Goal: Transaction & Acquisition: Register for event/course

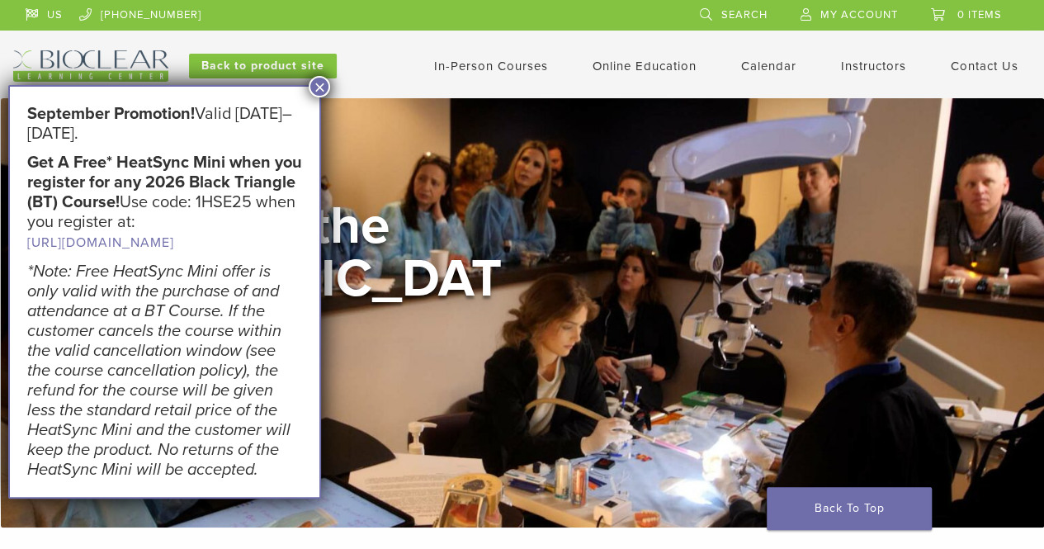
click at [317, 90] on button "×" at bounding box center [319, 86] width 21 height 21
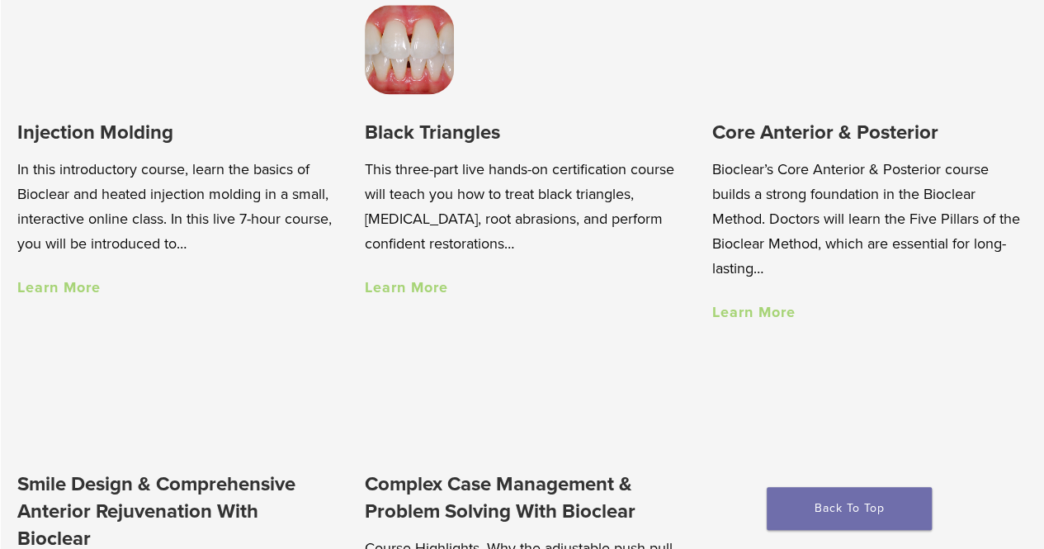
scroll to position [1120, 0]
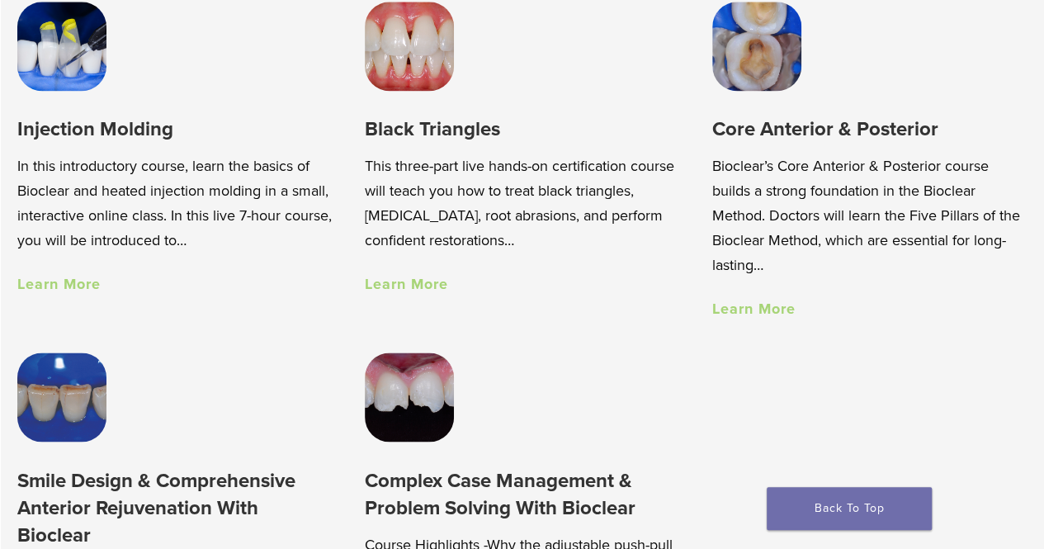
click at [772, 318] on link "Learn More" at bounding box center [753, 309] width 83 height 18
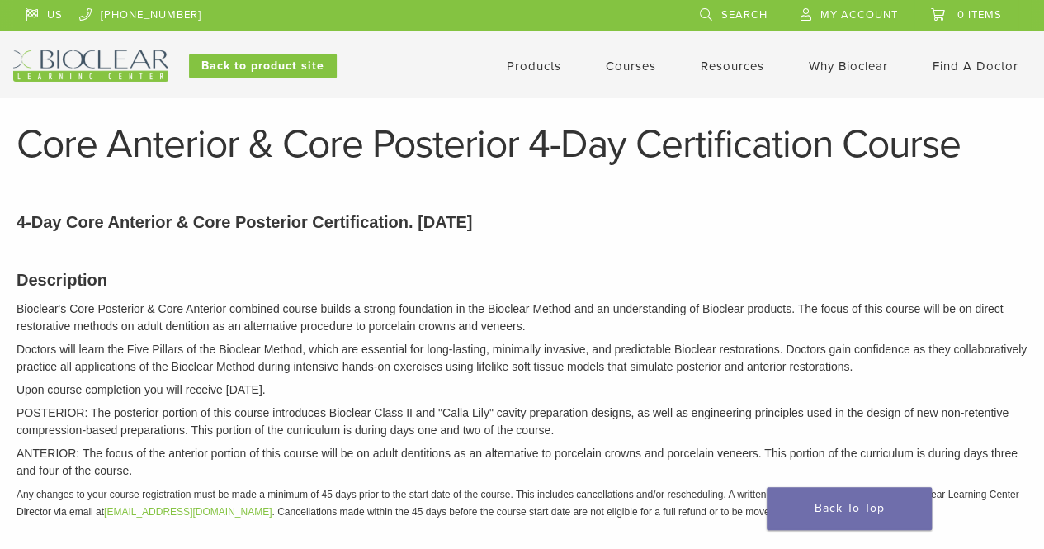
click at [620, 64] on link "Courses" at bounding box center [631, 66] width 50 height 15
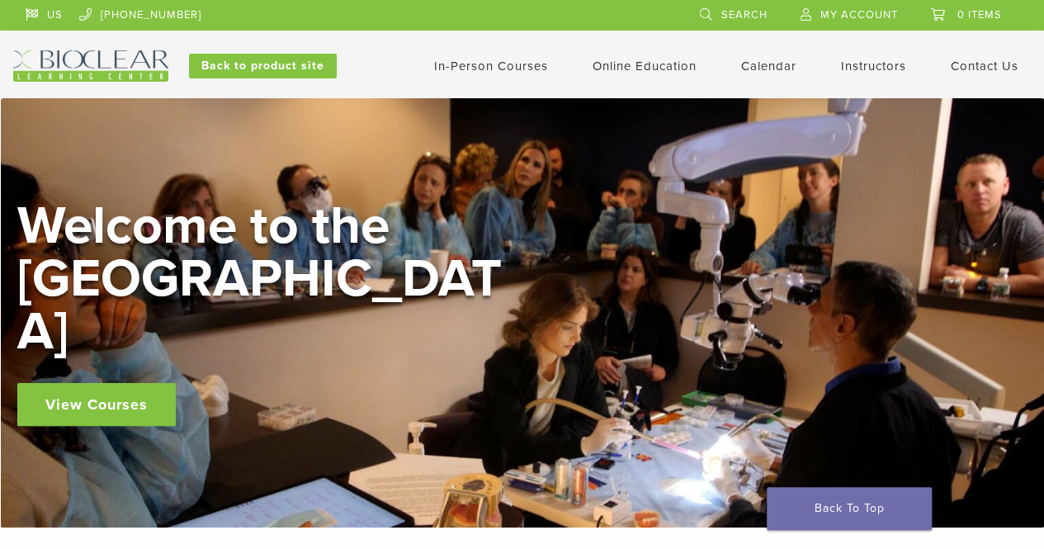
click at [106, 386] on link "View Courses" at bounding box center [96, 404] width 158 height 43
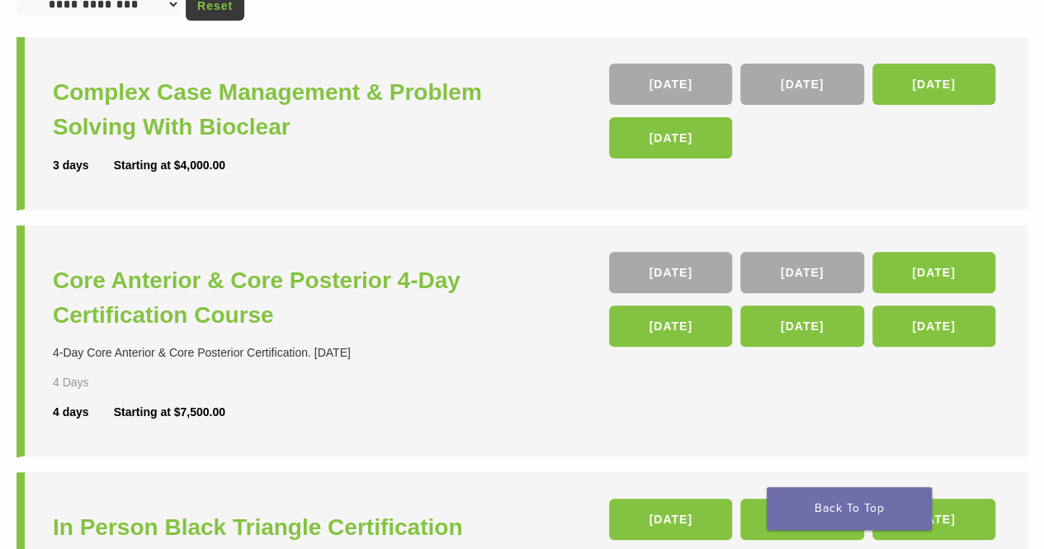
scroll to position [209, 0]
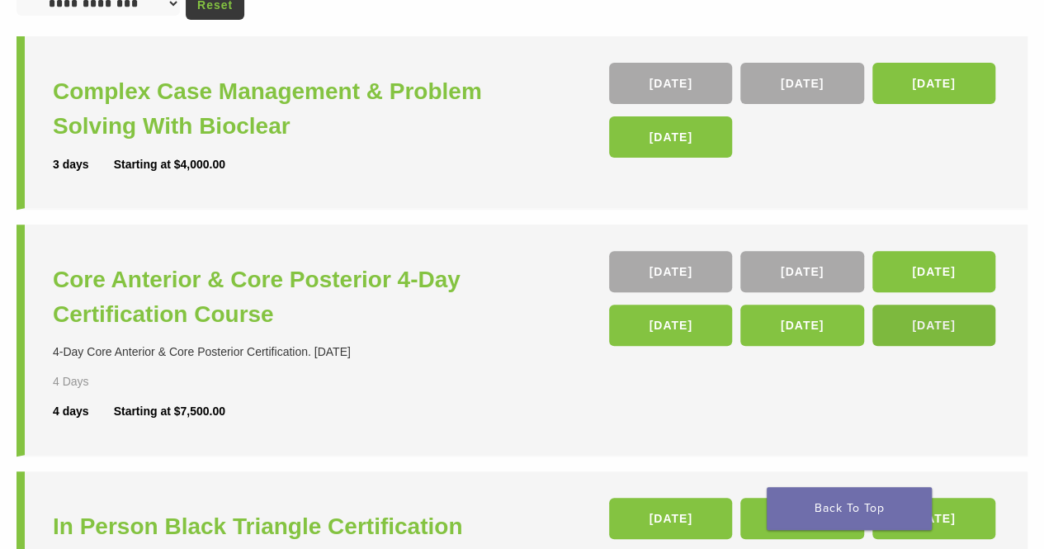
click at [922, 332] on link "[DATE]" at bounding box center [933, 324] width 123 height 41
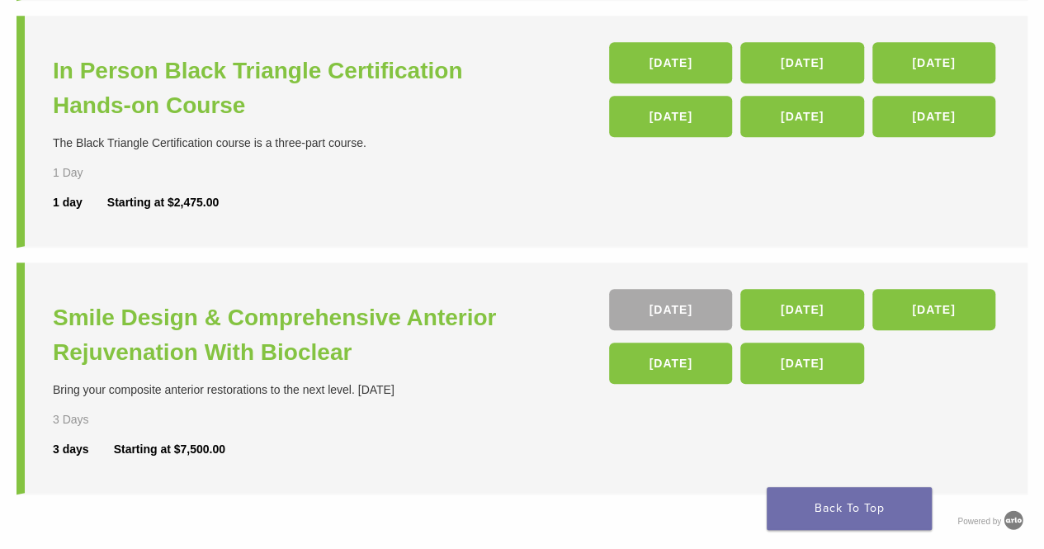
scroll to position [657, 0]
